Goal: Answer question/provide support: Share knowledge or assist other users

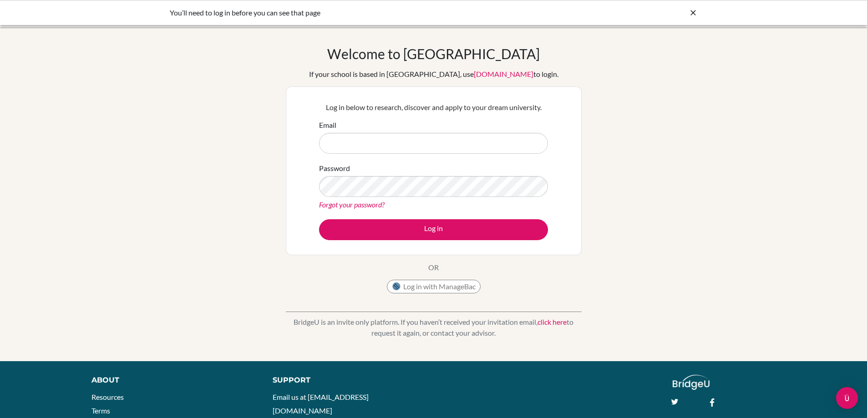
type input "[EMAIL_ADDRESS][DOMAIN_NAME]"
click at [475, 231] on button "Log in" at bounding box center [433, 229] width 229 height 21
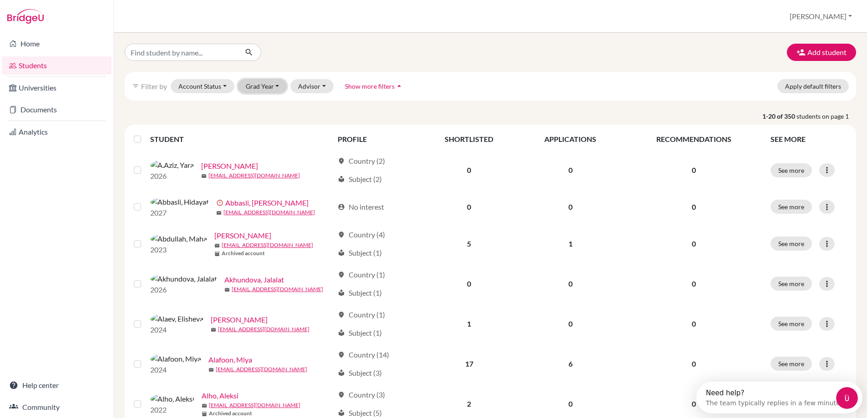
click at [257, 83] on button "Grad Year" at bounding box center [262, 86] width 49 height 14
click at [261, 103] on span "2027" at bounding box center [257, 105] width 16 height 11
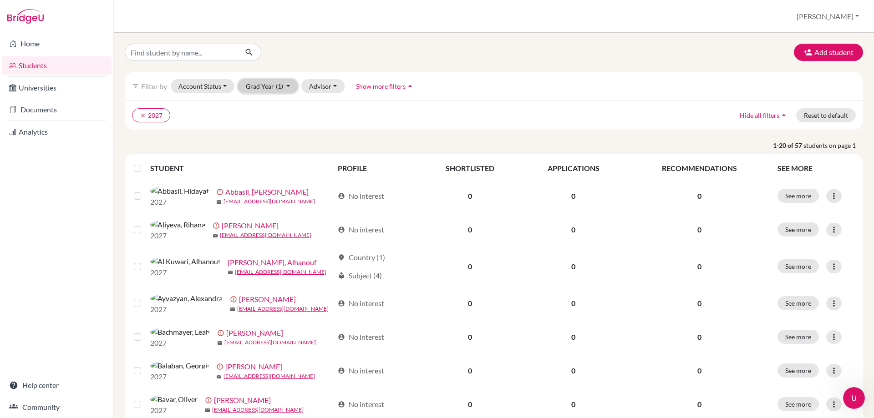
click at [285, 86] on button "Grad Year (1)" at bounding box center [268, 86] width 60 height 14
click at [271, 118] on div "2026" at bounding box center [265, 120] width 32 height 11
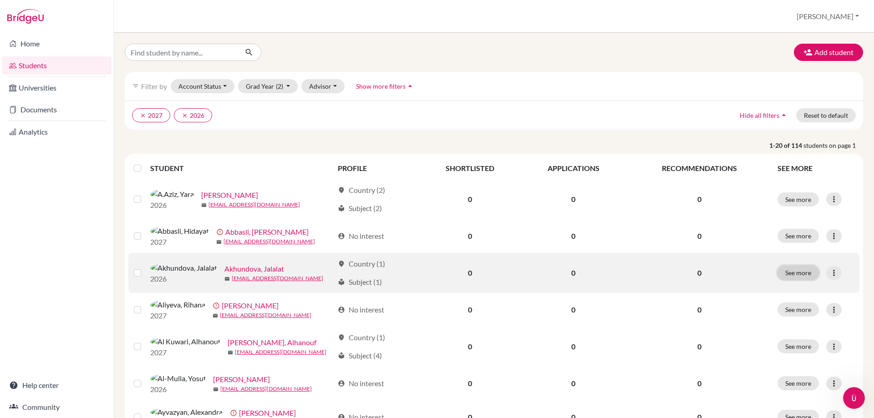
click at [794, 279] on button "See more" at bounding box center [797, 273] width 41 height 14
click at [831, 278] on icon at bounding box center [833, 273] width 9 height 9
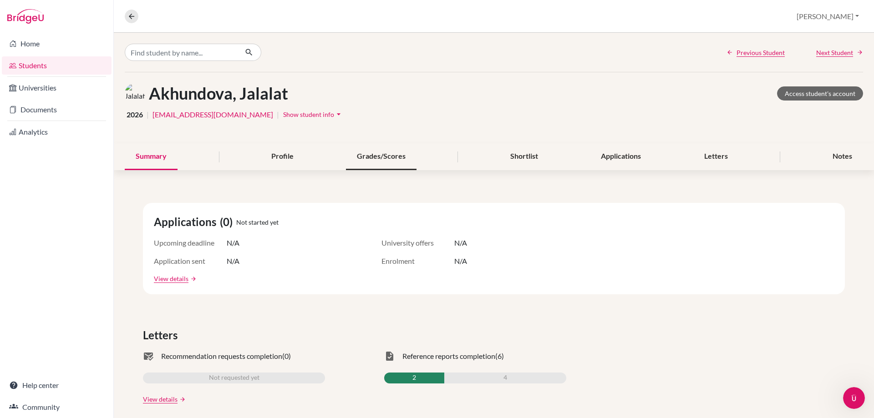
click at [385, 152] on div "Grades/Scores" at bounding box center [381, 156] width 71 height 27
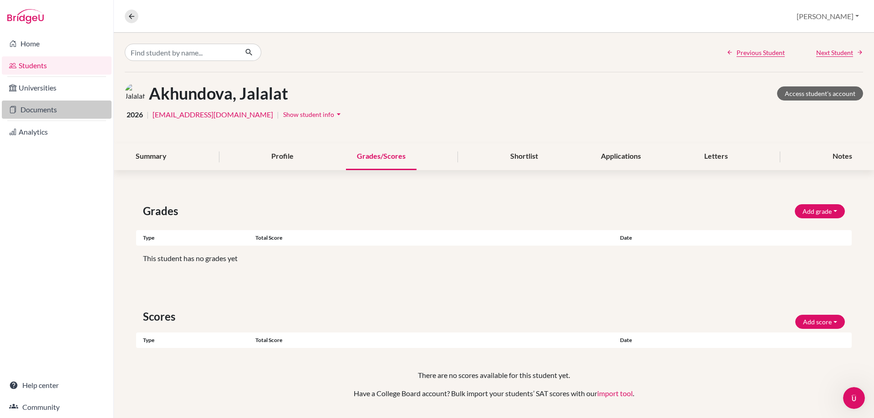
click at [47, 106] on link "Documents" at bounding box center [57, 110] width 110 height 18
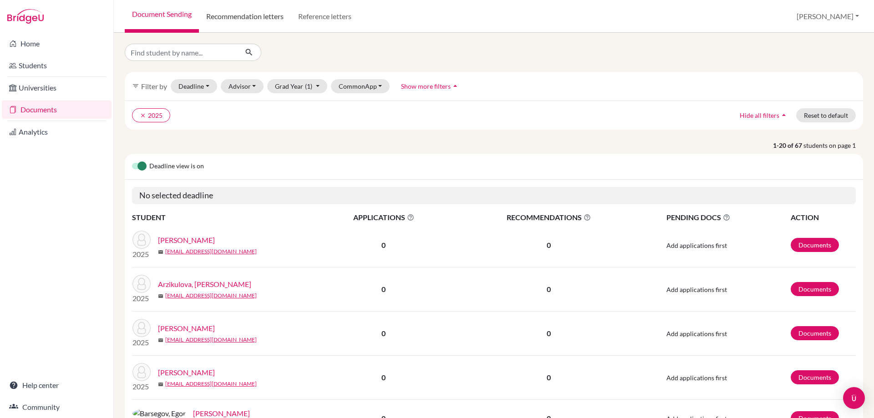
click at [263, 13] on link "Recommendation letters" at bounding box center [245, 16] width 92 height 33
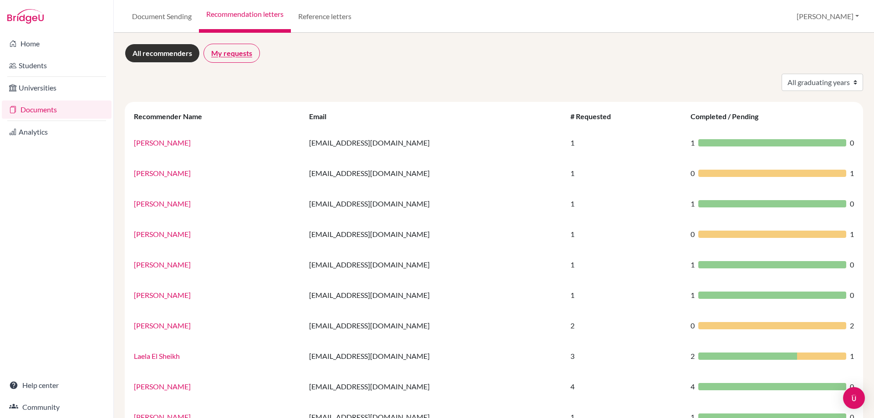
click at [226, 50] on link "My requests" at bounding box center [231, 53] width 56 height 19
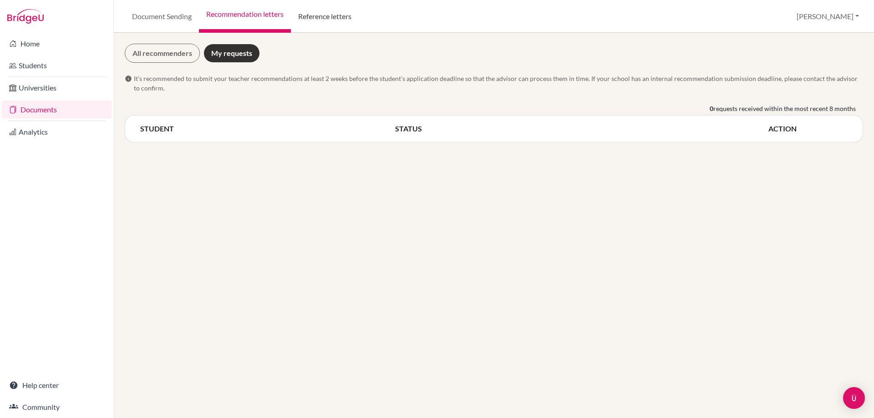
click at [330, 11] on link "Reference letters" at bounding box center [325, 16] width 68 height 33
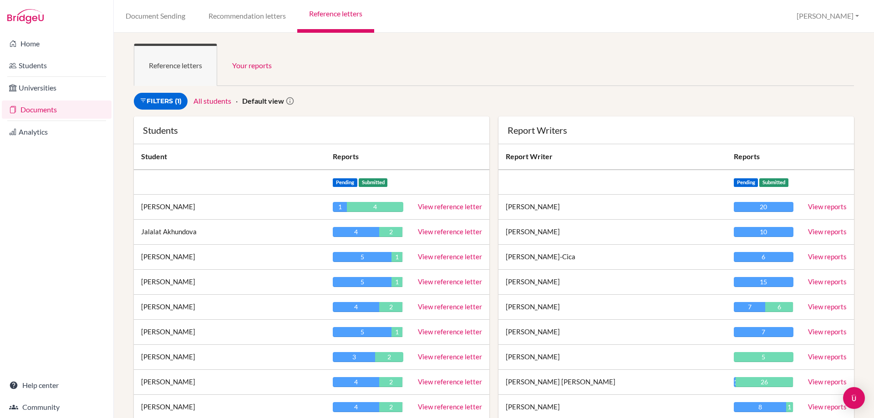
click at [453, 229] on link "View reference letter" at bounding box center [450, 232] width 64 height 8
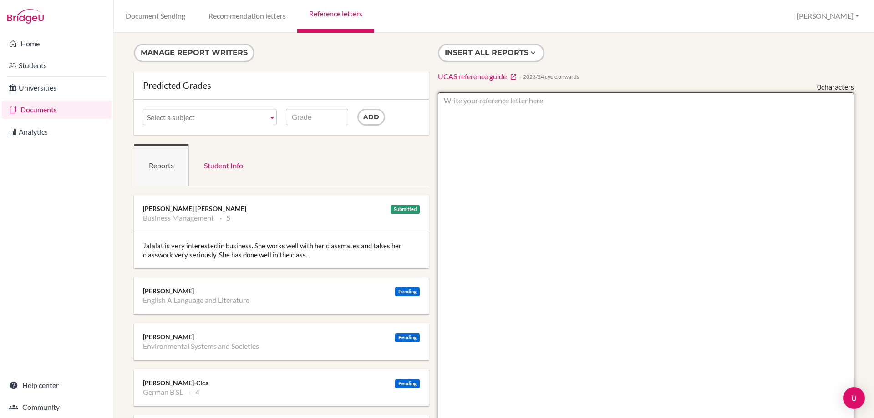
click at [517, 105] on textarea at bounding box center [646, 355] width 416 height 526
